Goal: Task Accomplishment & Management: Manage account settings

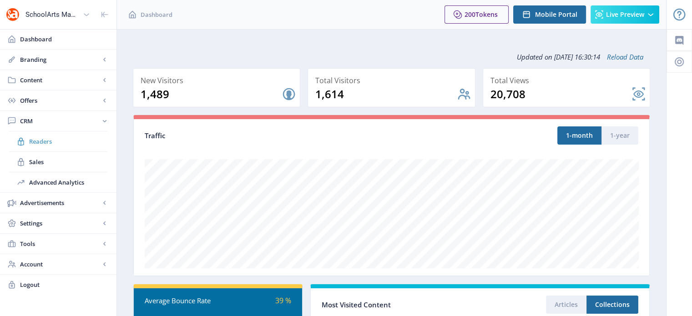
click at [45, 140] on span "Readers" at bounding box center [68, 141] width 78 height 9
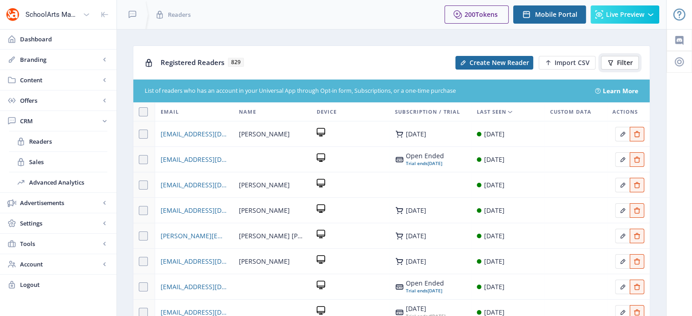
click at [614, 63] on button "Filter" at bounding box center [620, 63] width 38 height 14
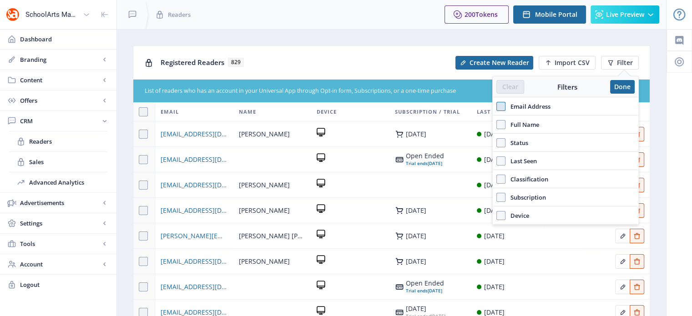
click at [502, 110] on span at bounding box center [501, 106] width 9 height 9
click at [497, 107] on input "Email Address" at bounding box center [497, 107] width 0 height 0
checkbox input "true"
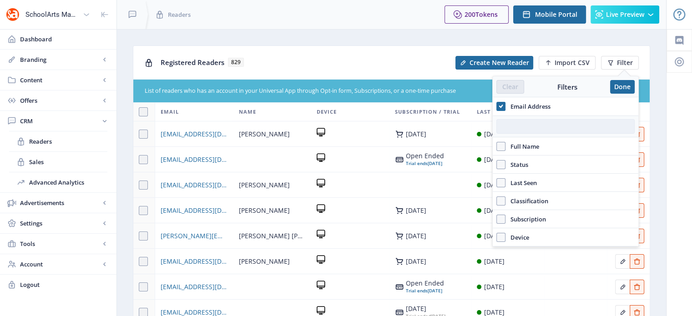
click at [512, 120] on input "text" at bounding box center [566, 126] width 138 height 15
paste input "[EMAIL_ADDRESS][DOMAIN_NAME]"
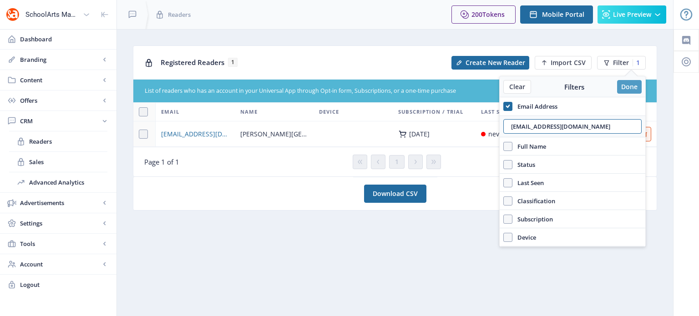
type input "[EMAIL_ADDRESS][DOMAIN_NAME]"
click at [628, 83] on button "Done" at bounding box center [629, 87] width 25 height 14
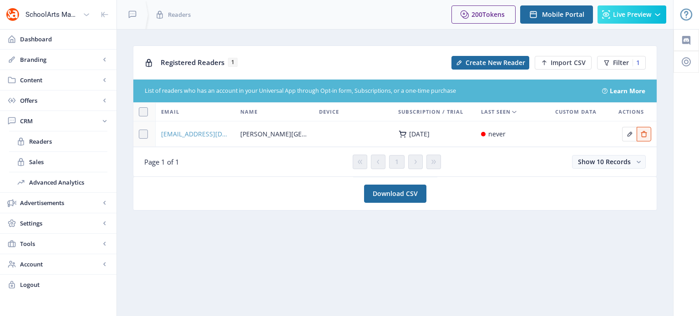
click at [198, 134] on span "[EMAIL_ADDRESS][DOMAIN_NAME]" at bounding box center [195, 134] width 68 height 11
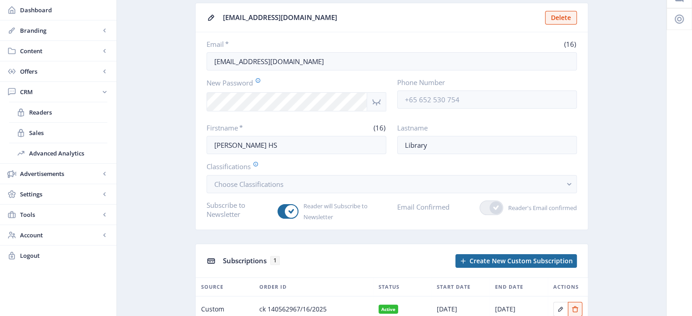
scroll to position [46, 0]
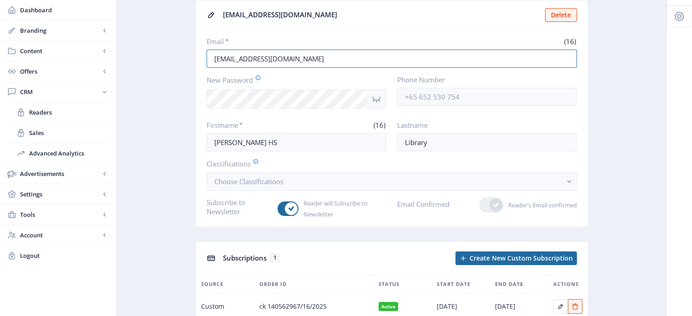
drag, startPoint x: 286, startPoint y: 60, endPoint x: 193, endPoint y: 67, distance: 93.6
click at [193, 67] on app-crm-reader "[EMAIL_ADDRESS][DOMAIN_NAME] Delete Email * (16) [EMAIL_ADDRESS][DOMAIN_NAME] N…" at bounding box center [391, 181] width 517 height 363
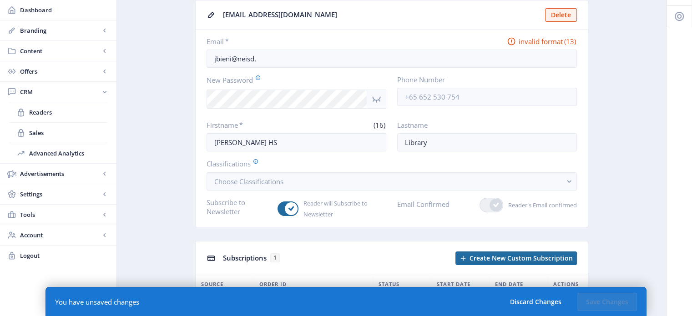
click at [193, 67] on app-crm-reader "[EMAIL_ADDRESS][DOMAIN_NAME] Delete Email * invalid format (13) jbieni@neisd. N…" at bounding box center [391, 181] width 517 height 363
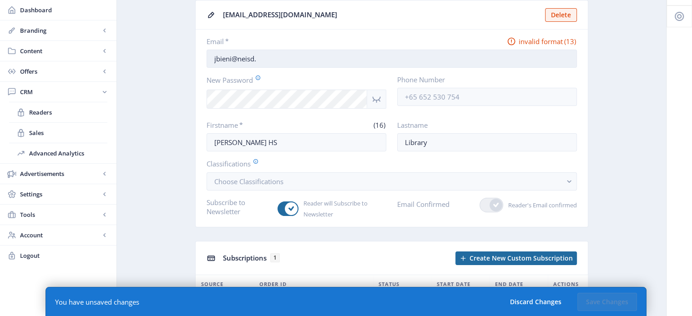
click at [260, 60] on input "jbieni@neisd." at bounding box center [392, 59] width 370 height 18
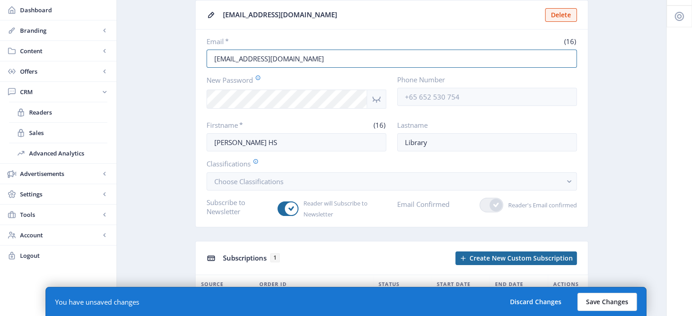
type input "[EMAIL_ADDRESS][DOMAIN_NAME]"
click at [616, 304] on button "Save Changes" at bounding box center [608, 302] width 60 height 18
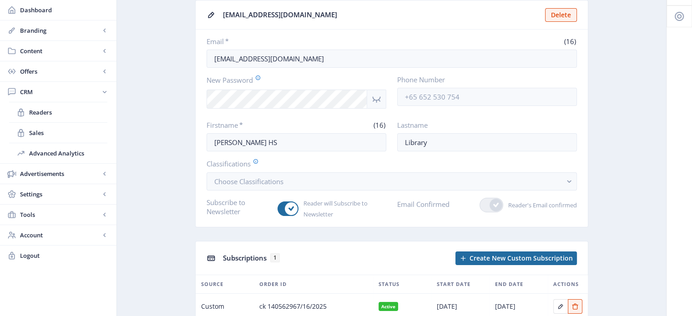
scroll to position [0, 0]
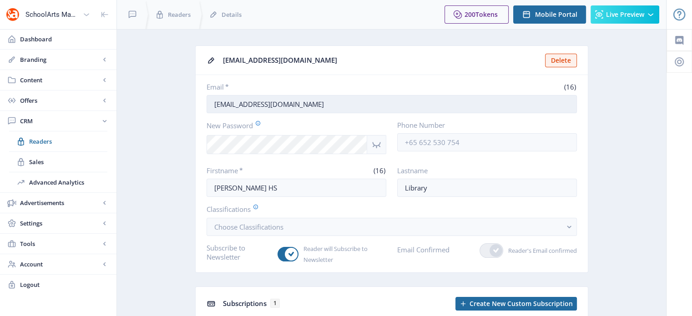
drag, startPoint x: 274, startPoint y: 109, endPoint x: 210, endPoint y: 106, distance: 64.7
click at [210, 106] on input "[EMAIL_ADDRESS][DOMAIN_NAME]" at bounding box center [392, 104] width 370 height 18
